Goal: Task Accomplishment & Management: Manage account settings

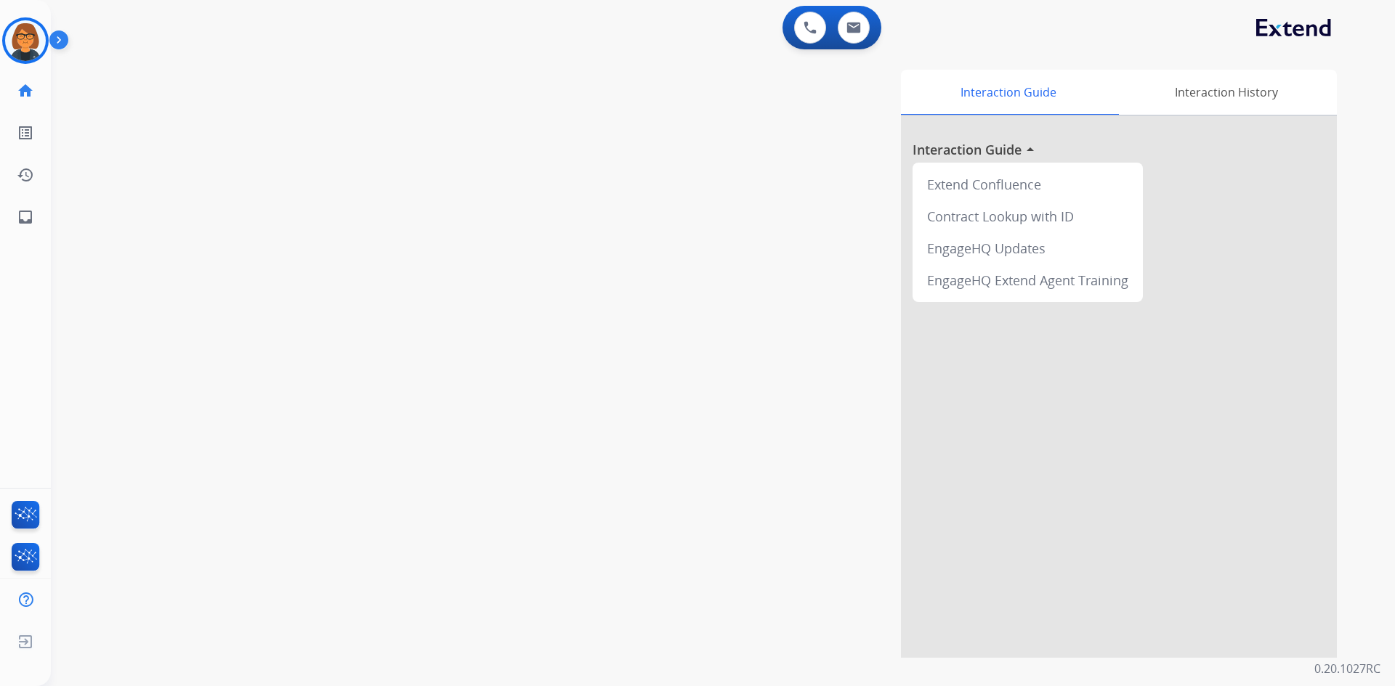
click at [39, 32] on img at bounding box center [25, 40] width 41 height 41
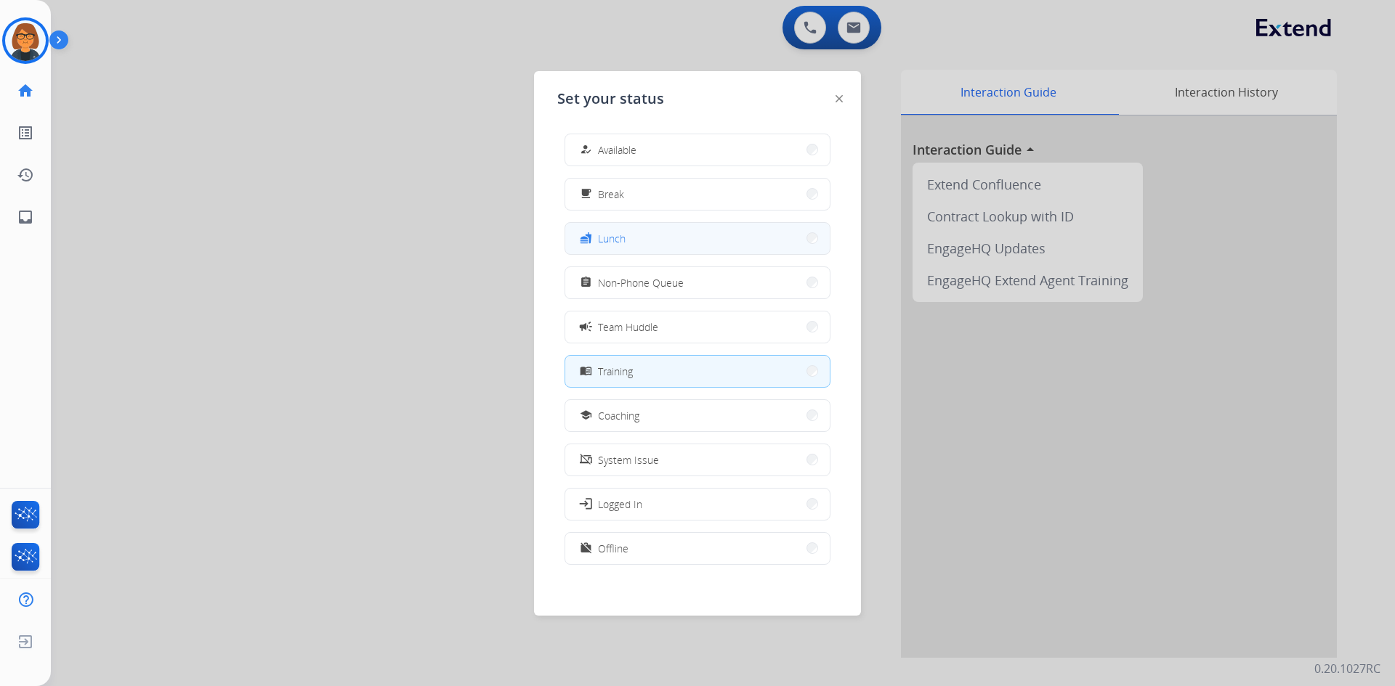
click at [648, 226] on button "fastfood Lunch" at bounding box center [697, 238] width 264 height 31
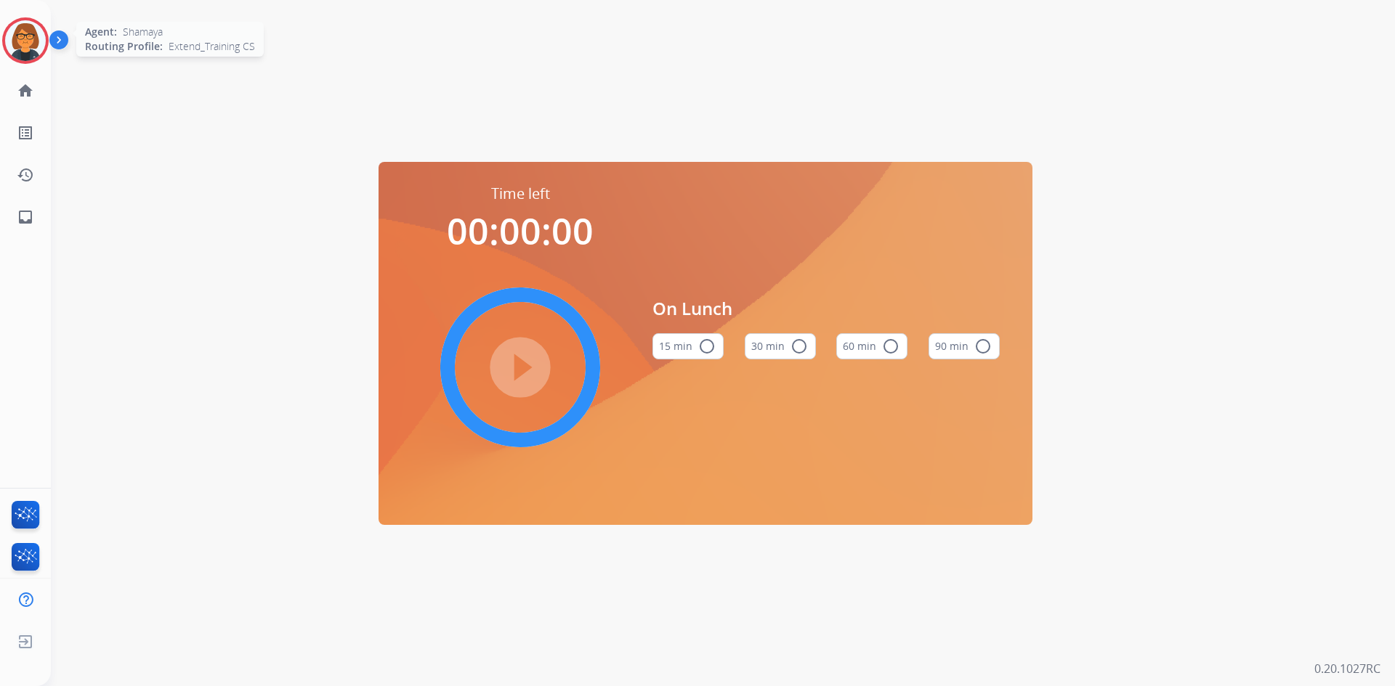
click at [7, 26] on div at bounding box center [25, 40] width 46 height 46
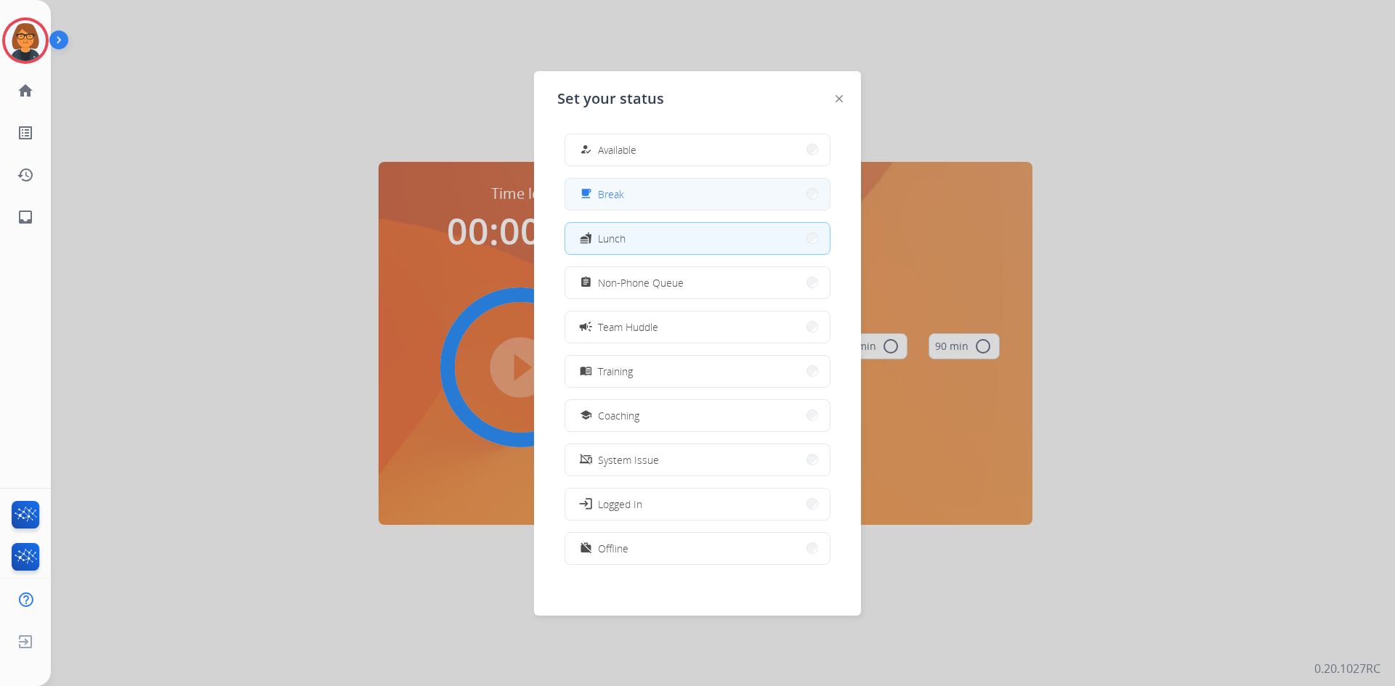
click at [737, 198] on button "free_breakfast Break" at bounding box center [697, 194] width 264 height 31
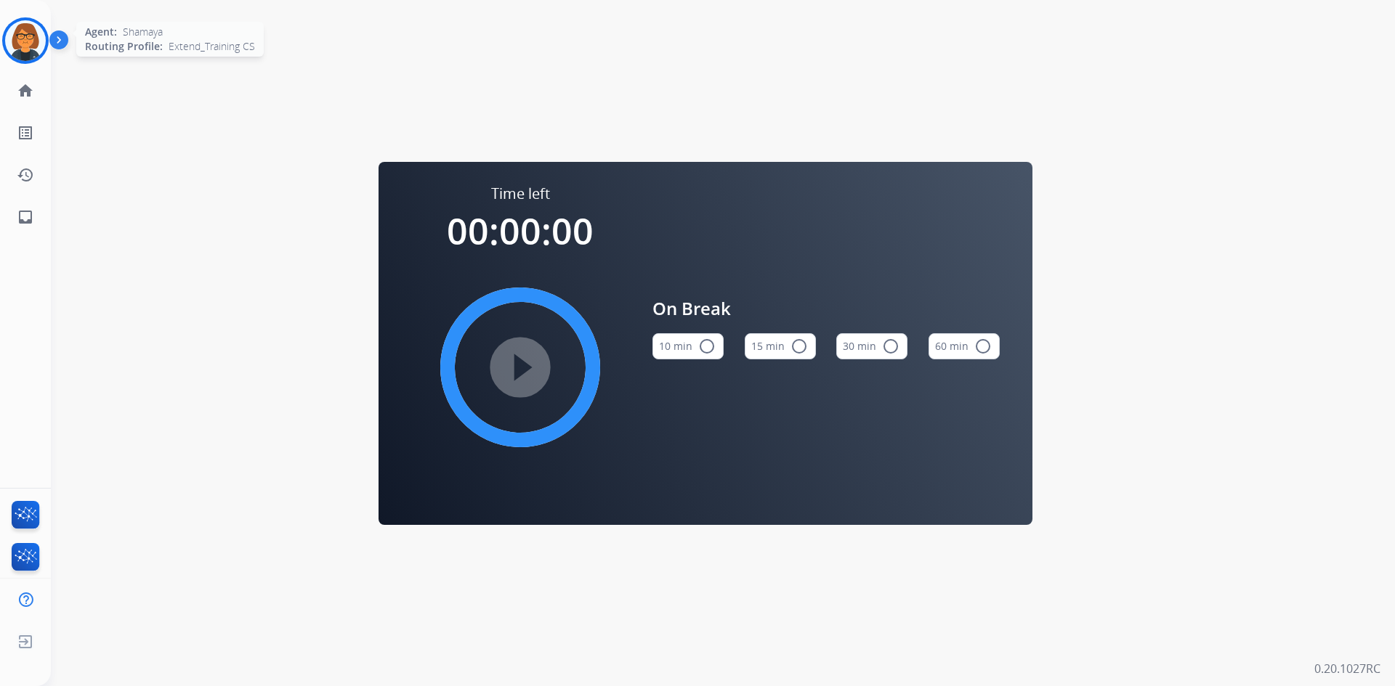
click at [21, 43] on img at bounding box center [25, 40] width 41 height 41
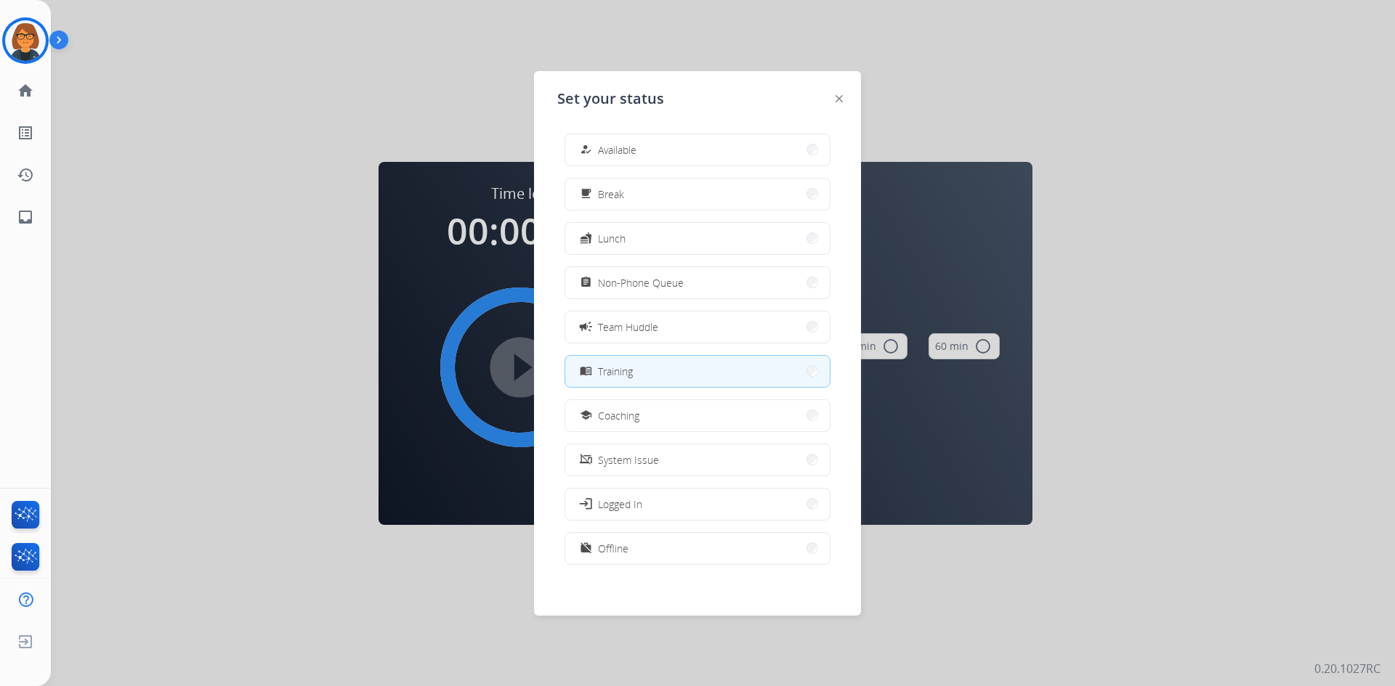
click at [649, 361] on button "menu_book Training" at bounding box center [697, 371] width 264 height 31
